Goal: Task Accomplishment & Management: Use online tool/utility

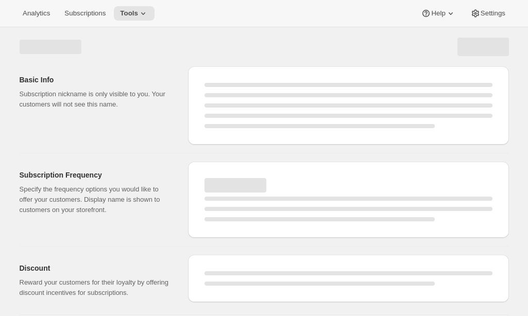
select select "WEEK"
select select "MONTH"
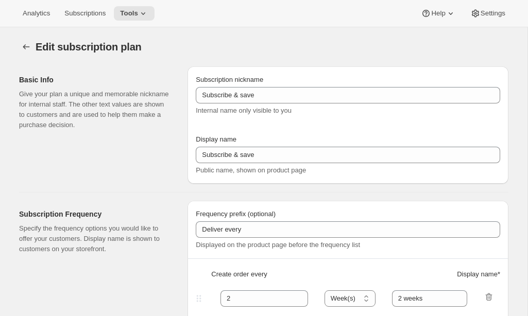
type input "Subscribe & Save [[GEOGRAPHIC_DATA]]"
type input "1"
type input "1 week"
type input "2"
select select "WEEK"
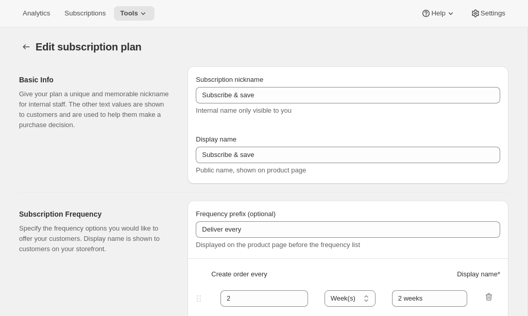
type input "2 weeks"
type input "5"
checkbox input "true"
select select "WEEK"
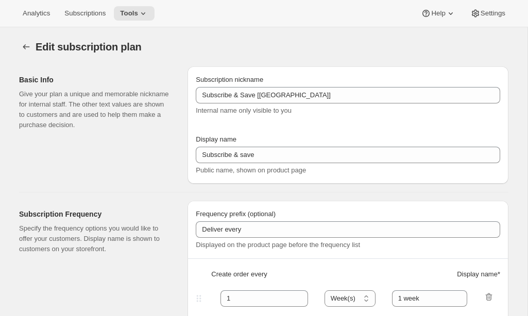
select select "WEEK"
